Goal: Task Accomplishment & Management: Manage account settings

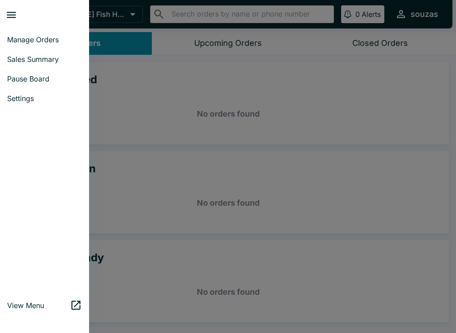
click at [50, 58] on span "Sales Summary" at bounding box center [44, 59] width 75 height 9
select select "03:00"
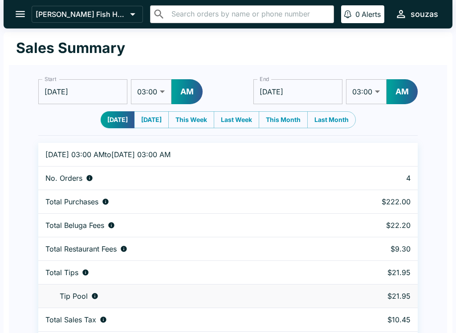
click at [21, 21] on button "open drawer" at bounding box center [20, 14] width 23 height 23
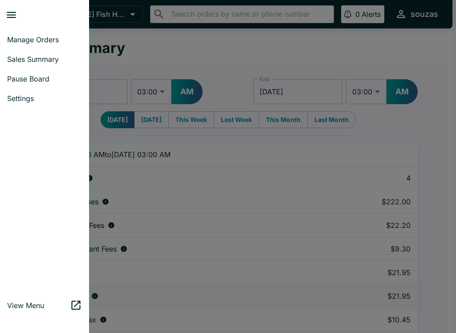
click at [54, 43] on span "Manage Orders" at bounding box center [44, 39] width 75 height 9
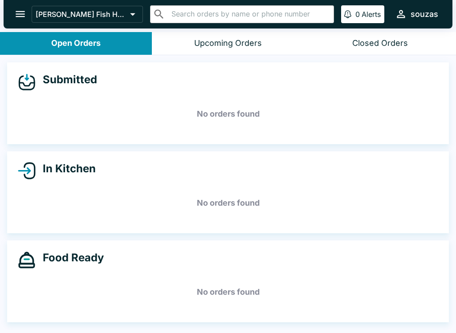
click at [37, 3] on div "[PERSON_NAME] Fish House ​ ​ 0 [PERSON_NAME]" at bounding box center [228, 14] width 449 height 29
click at [23, 21] on button "open drawer" at bounding box center [20, 14] width 23 height 23
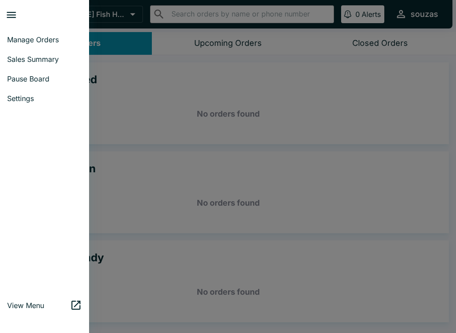
click at [48, 44] on span "Manage Orders" at bounding box center [44, 39] width 75 height 9
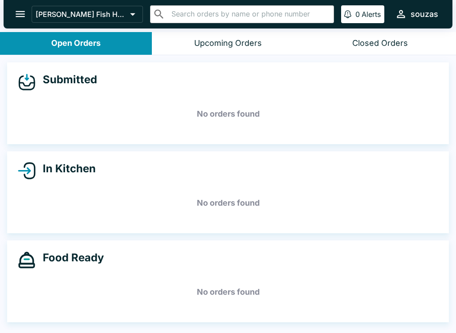
click at [23, 8] on icon "open drawer" at bounding box center [20, 14] width 12 height 12
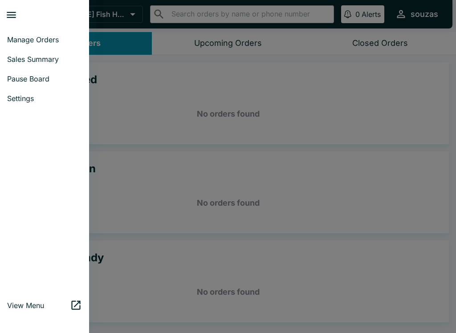
click at [55, 59] on span "Sales Summary" at bounding box center [44, 59] width 75 height 9
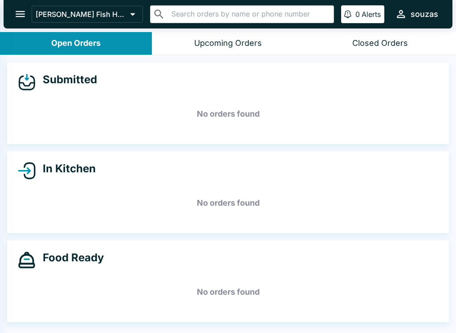
select select "03:00"
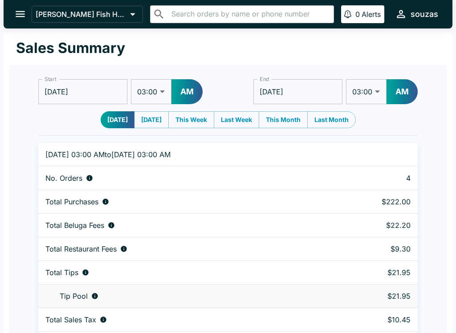
scroll to position [27, 0]
